Goal: Find specific page/section: Find specific page/section

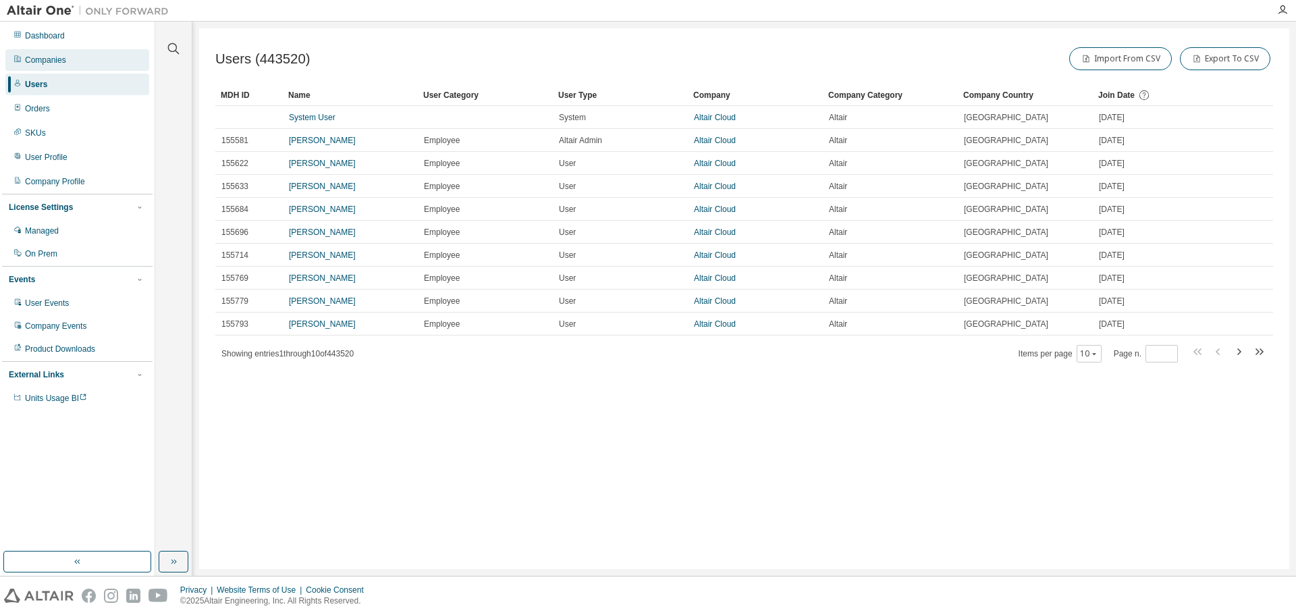
click at [30, 51] on div "Dashboard Companies Users Orders SKUs User Profile Company Profile License Sett…" at bounding box center [77, 217] width 151 height 387
click at [32, 54] on div "Companies" at bounding box center [77, 60] width 144 height 22
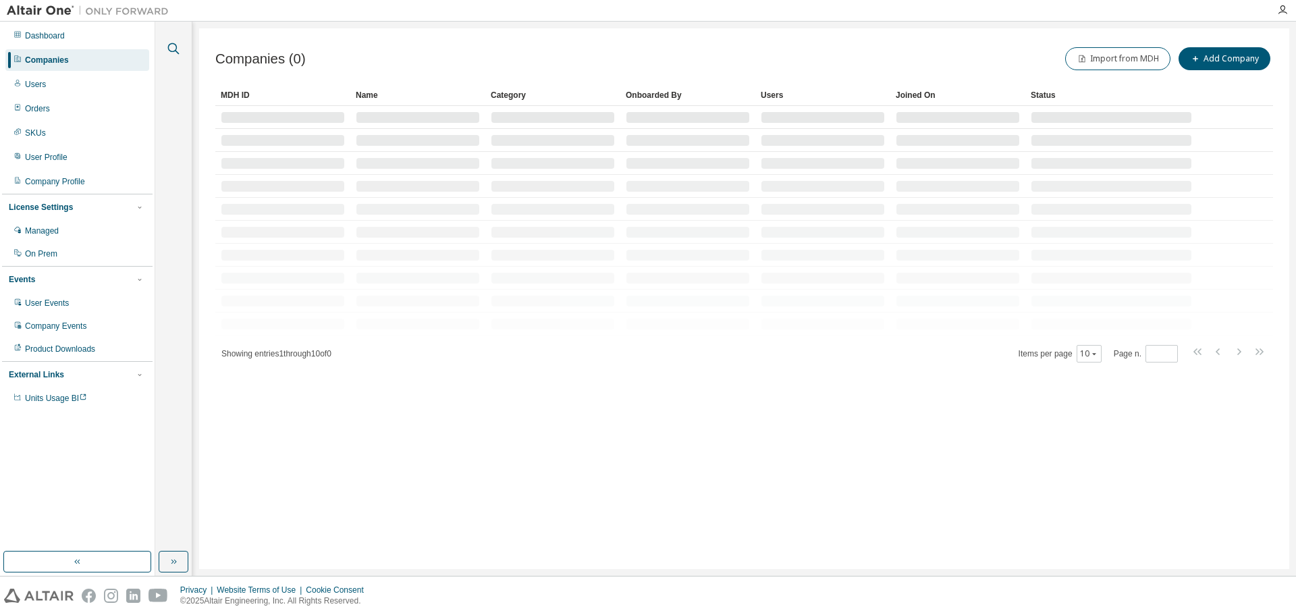
click at [177, 48] on icon "button" at bounding box center [173, 48] width 11 height 11
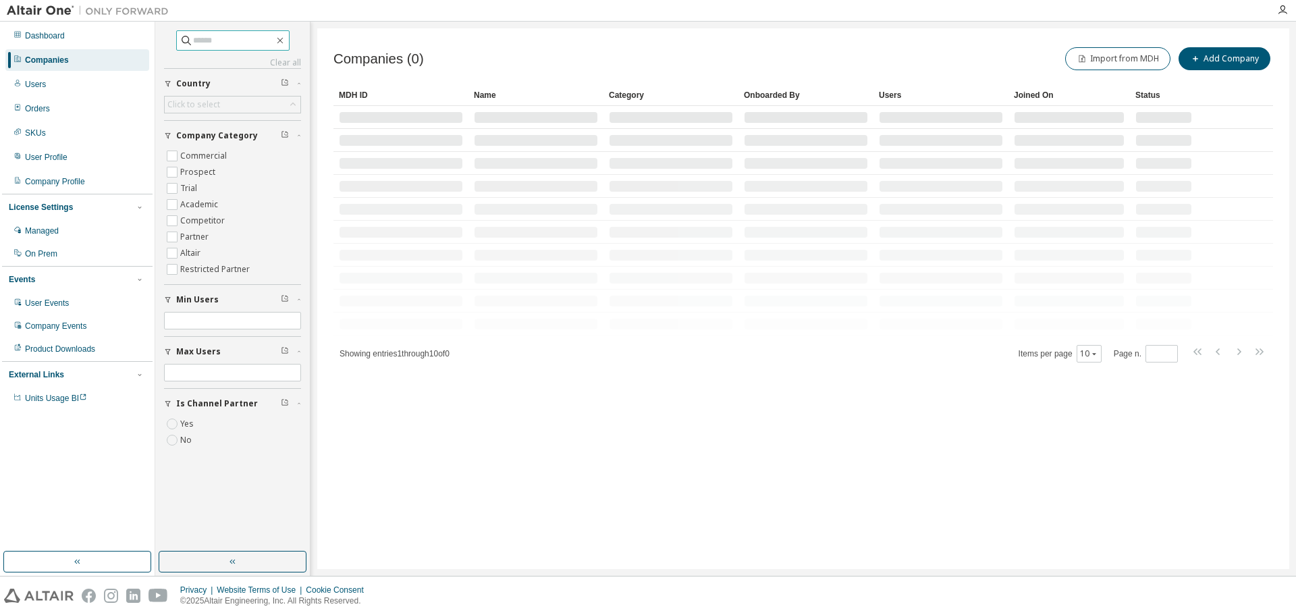
click at [216, 46] on input "text" at bounding box center [233, 40] width 81 height 13
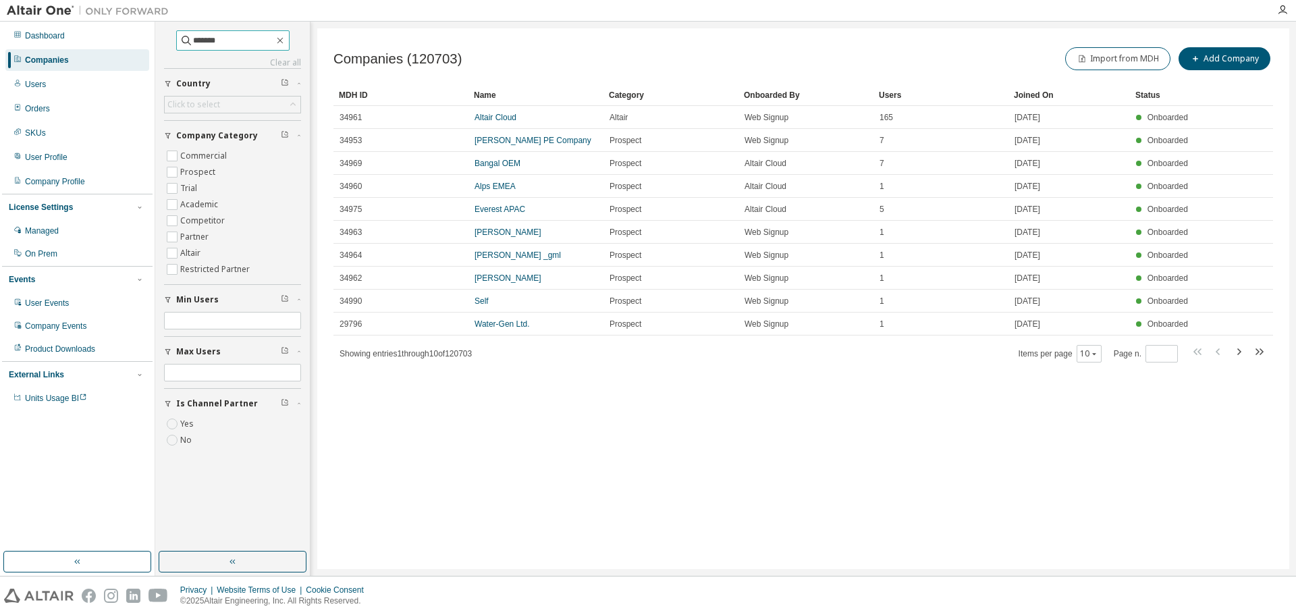
type input "*******"
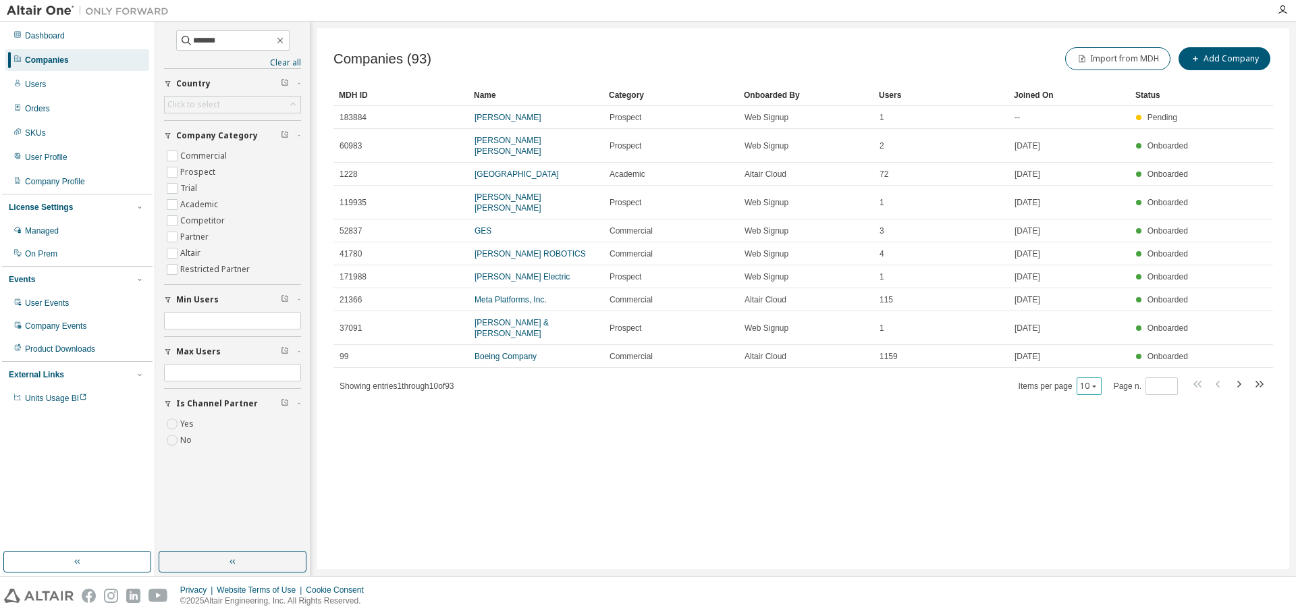
click at [1091, 381] on button "10" at bounding box center [1089, 386] width 18 height 11
click at [1100, 431] on div "100" at bounding box center [1133, 437] width 108 height 16
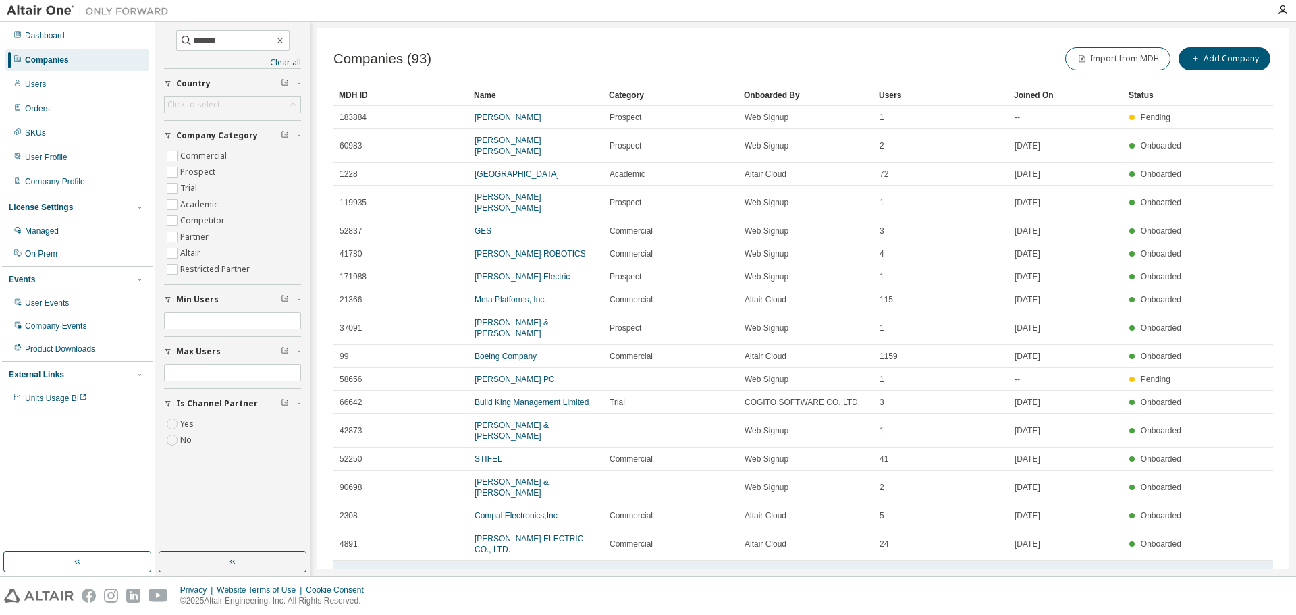
scroll to position [67, 0]
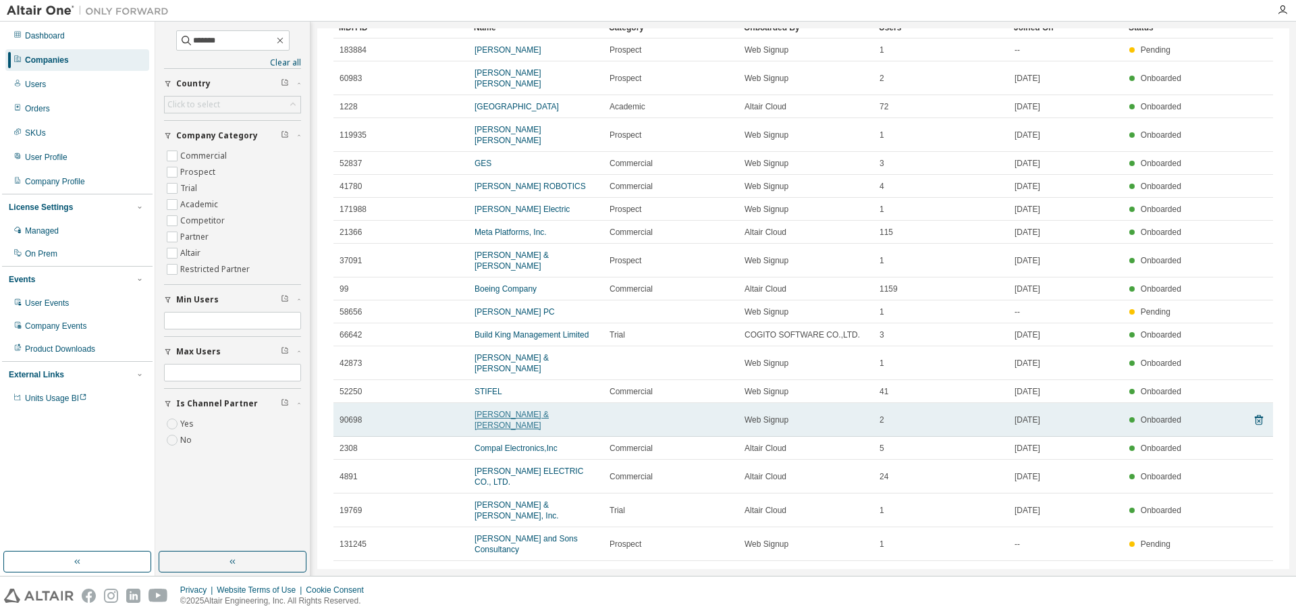
click at [527, 410] on link "[PERSON_NAME] & [PERSON_NAME]" at bounding box center [511, 420] width 74 height 20
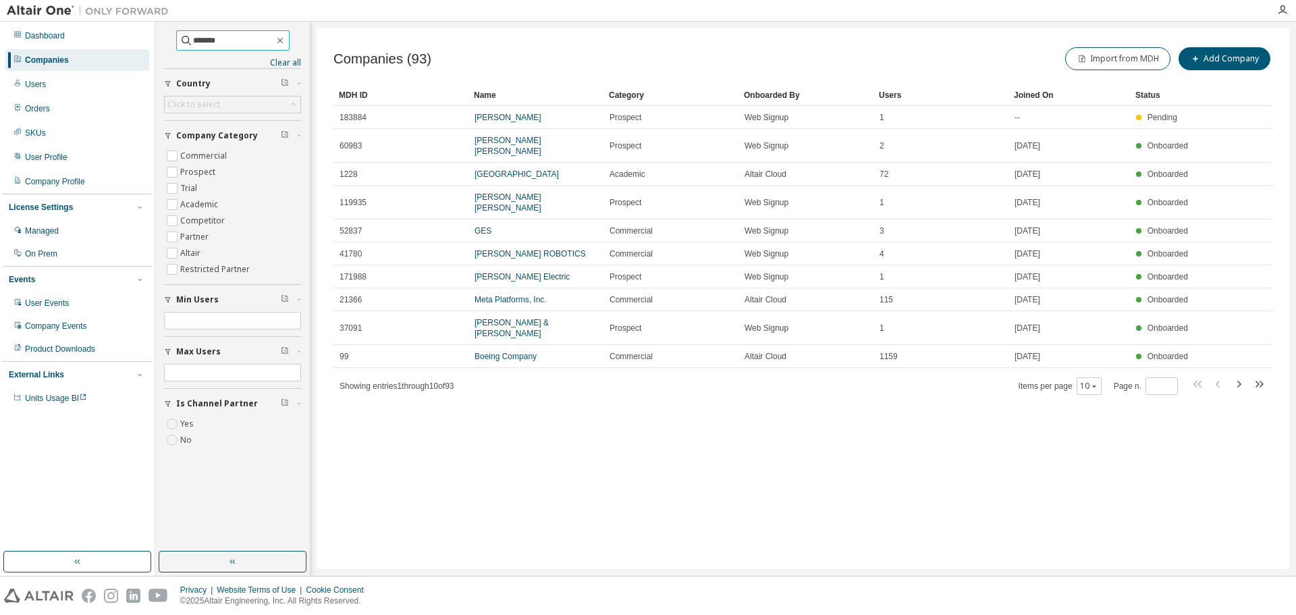
click at [264, 41] on input "*******" at bounding box center [233, 40] width 81 height 13
type input "*"
type input "****"
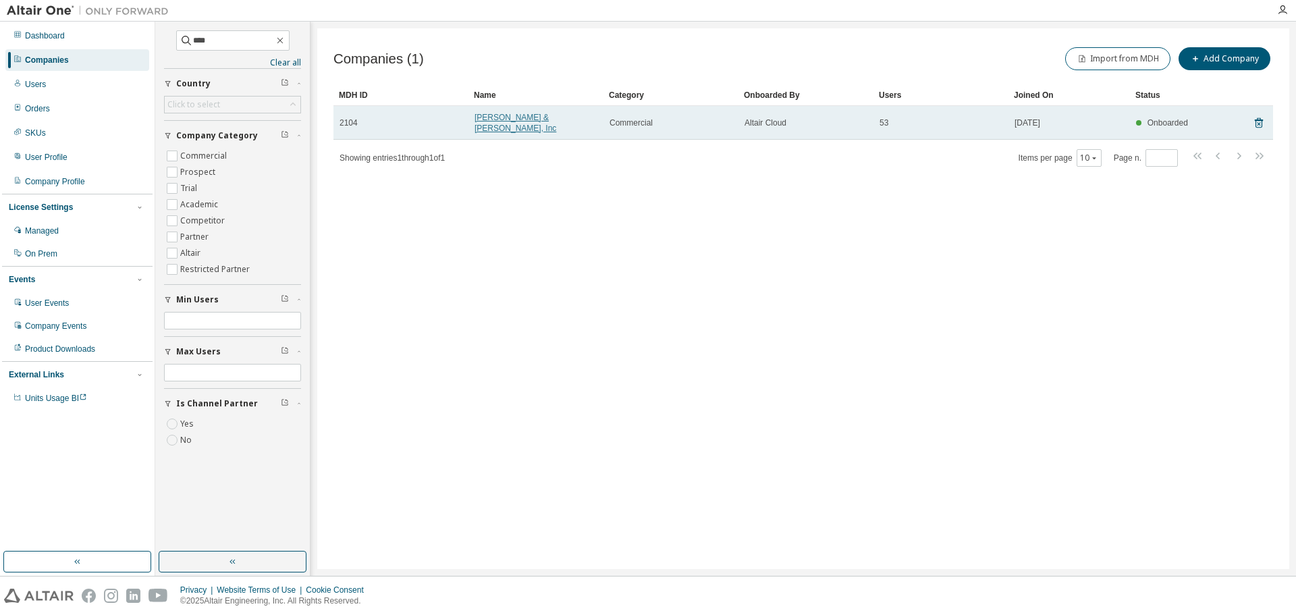
click at [520, 119] on link "[PERSON_NAME] & [PERSON_NAME], Inc" at bounding box center [515, 123] width 82 height 20
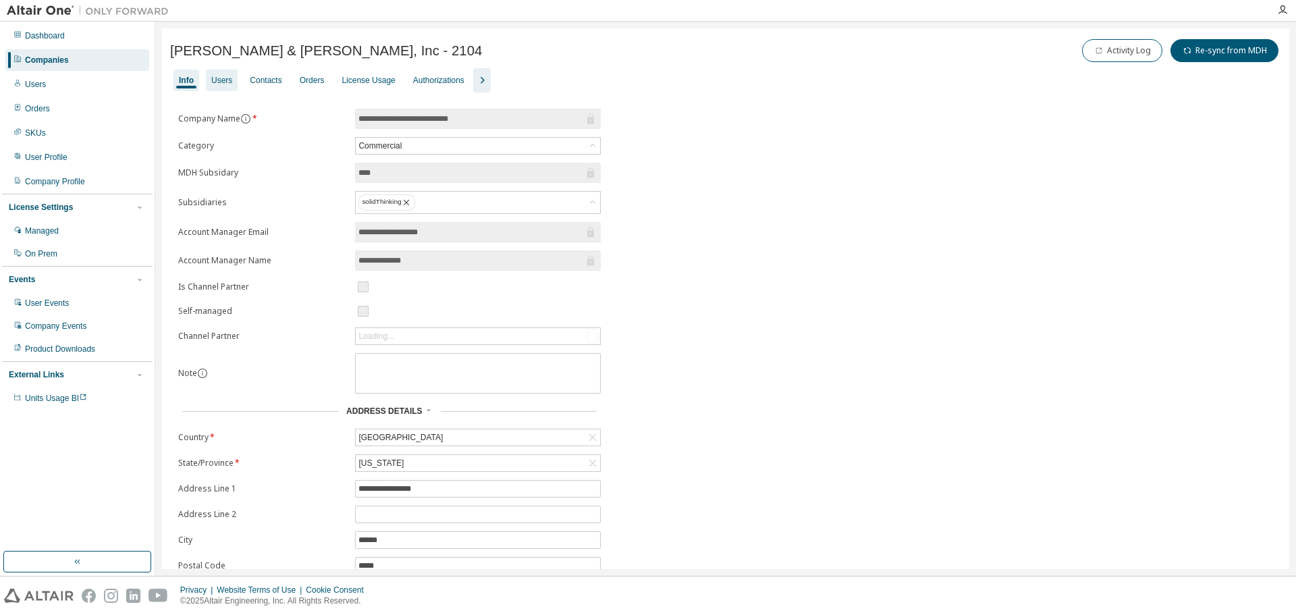
click at [207, 81] on div "Users" at bounding box center [222, 81] width 32 height 22
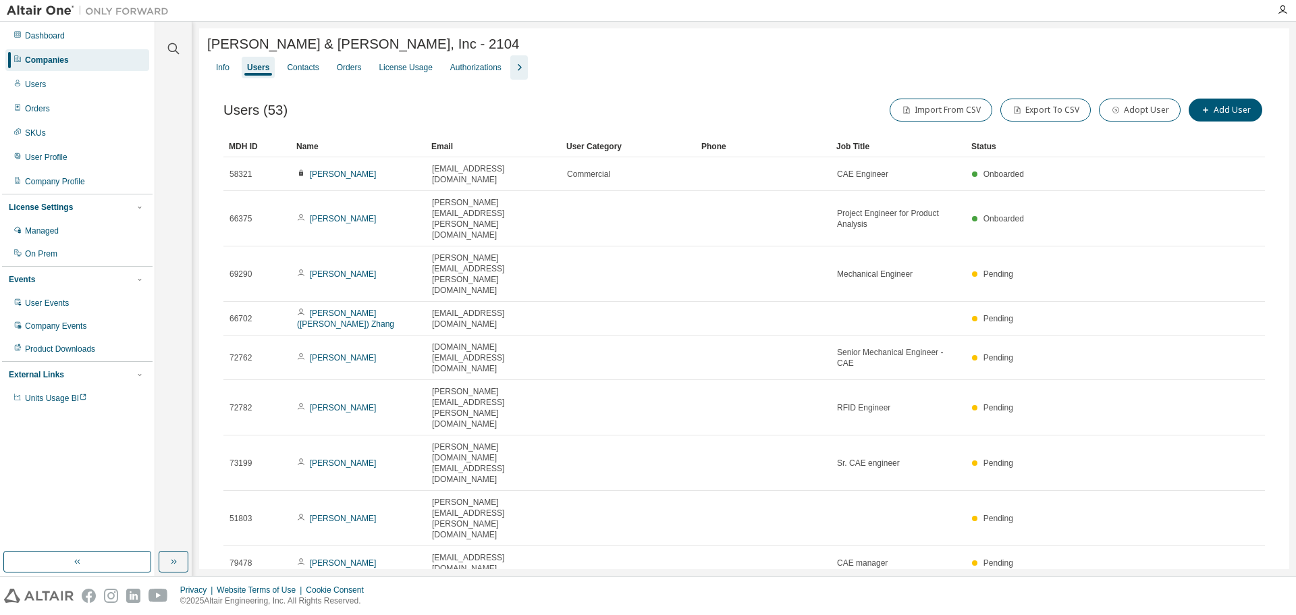
click at [1108, 490] on div "50" at bounding box center [1124, 485] width 108 height 16
click at [326, 146] on div "Name" at bounding box center [358, 147] width 124 height 22
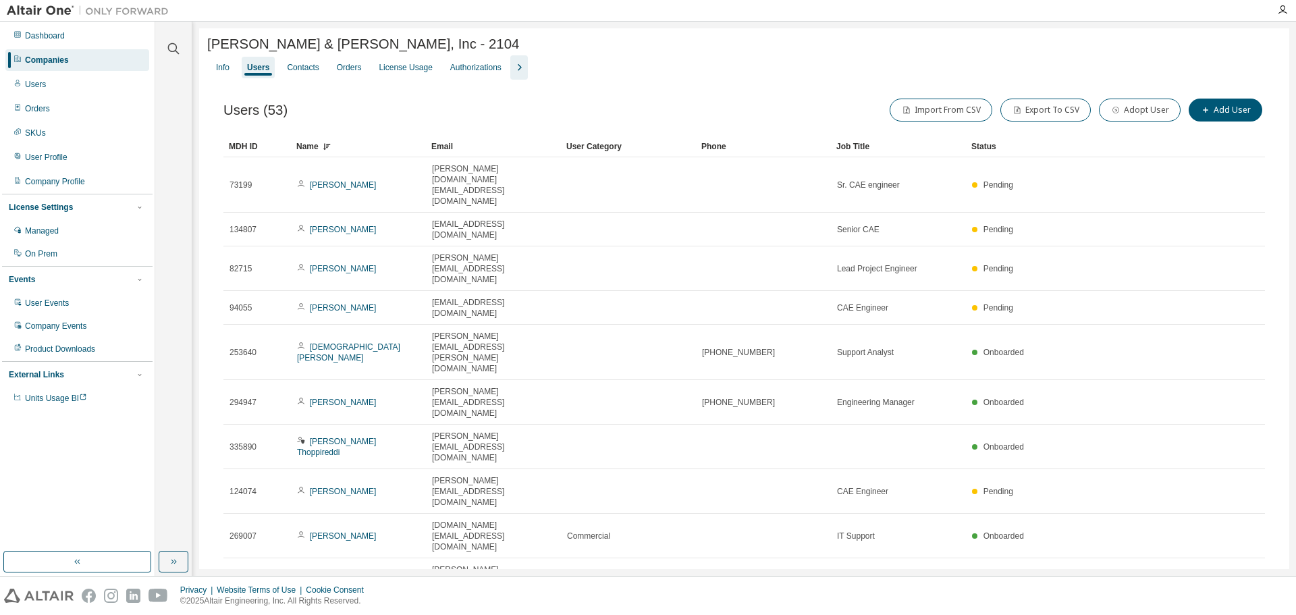
click at [323, 143] on div "Name" at bounding box center [358, 147] width 124 height 22
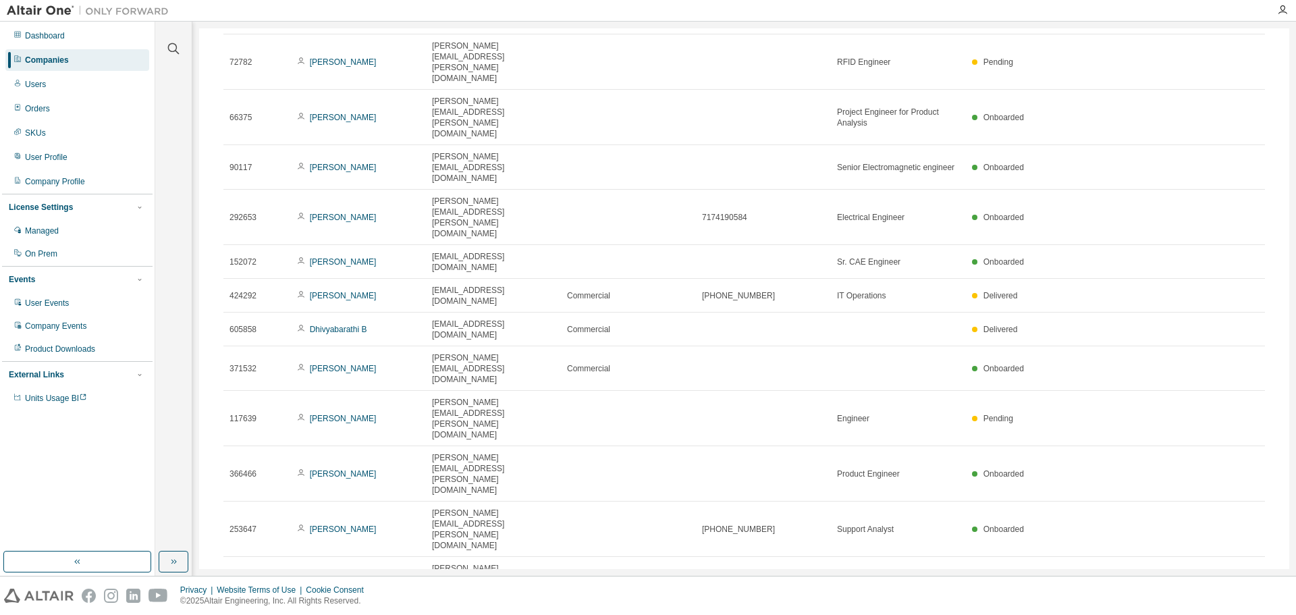
scroll to position [337, 0]
